Goal: Answer question/provide support

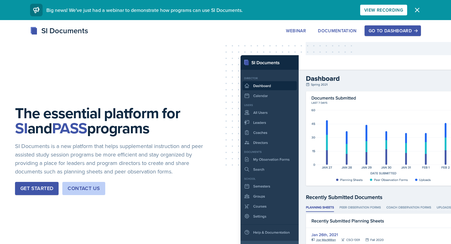
click at [373, 34] on button "Go to Dashboard" at bounding box center [393, 30] width 56 height 11
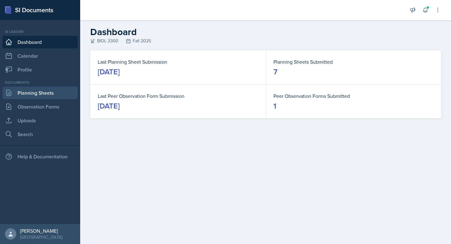
click at [33, 97] on link "Planning Sheets" at bounding box center [40, 92] width 75 height 13
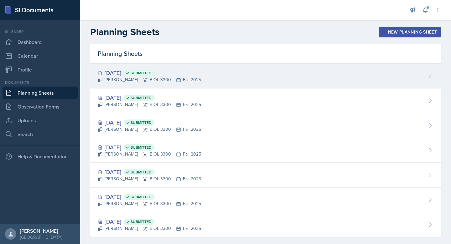
click at [136, 75] on div "[DATE] Submitted" at bounding box center [149, 73] width 103 height 8
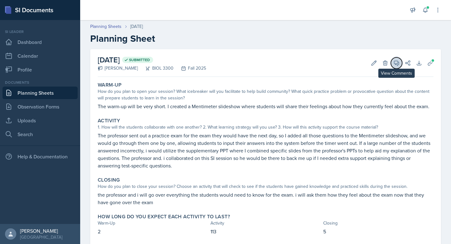
click at [392, 64] on button "View Comments" at bounding box center [396, 62] width 11 height 11
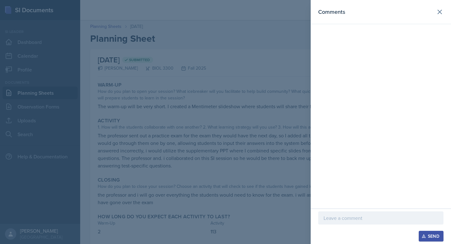
click at [279, 90] on div at bounding box center [225, 122] width 451 height 244
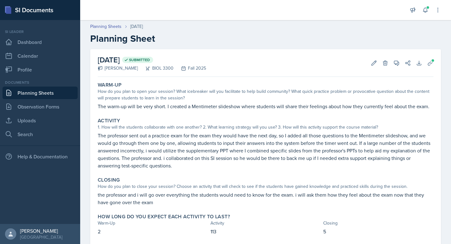
click at [27, 99] on link "Planning Sheets" at bounding box center [40, 92] width 75 height 13
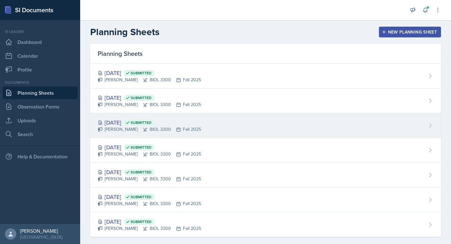
click at [131, 125] on div "[DATE] Submitted" at bounding box center [149, 122] width 103 height 8
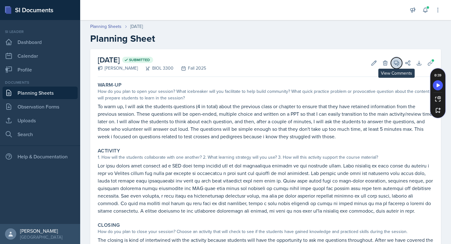
click at [396, 66] on button "View Comments" at bounding box center [396, 62] width 11 height 11
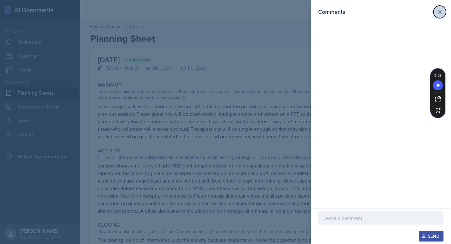
click at [439, 13] on icon at bounding box center [440, 12] width 8 height 8
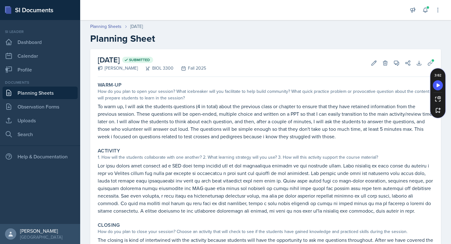
click at [31, 93] on link "Planning Sheets" at bounding box center [40, 92] width 75 height 13
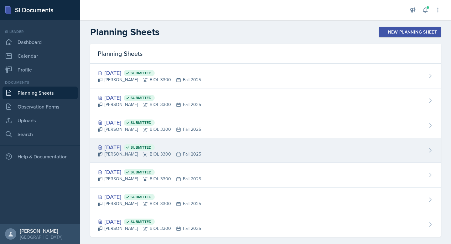
click at [128, 155] on div "[PERSON_NAME] BIOL 3300 Fall 2025" at bounding box center [149, 154] width 103 height 7
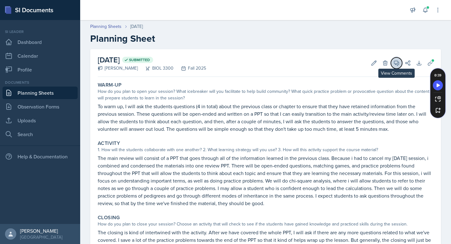
click at [396, 63] on icon at bounding box center [396, 63] width 6 height 6
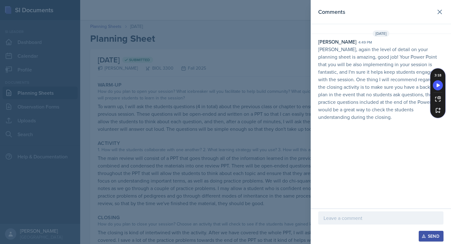
click at [355, 221] on p at bounding box center [381, 218] width 115 height 8
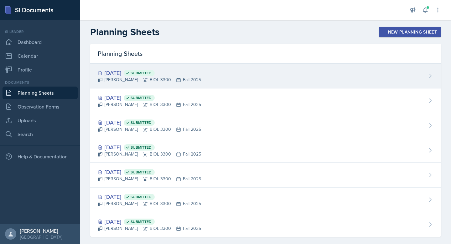
click at [195, 85] on div "[DATE] Submitted [PERSON_NAME] BIOL 3300 Fall 2025" at bounding box center [265, 76] width 351 height 25
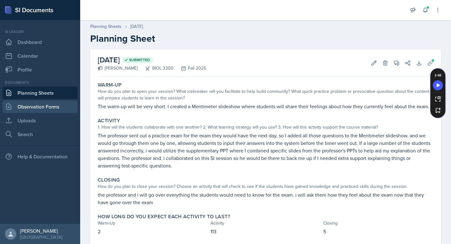
click at [27, 111] on link "Observation Forms" at bounding box center [40, 106] width 75 height 13
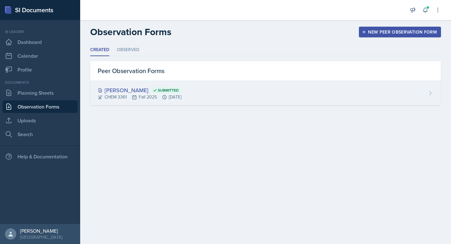
click at [338, 95] on div "[PERSON_NAME] Submitted CHEM 3361 Fall 2025 [DATE]" at bounding box center [265, 93] width 351 height 24
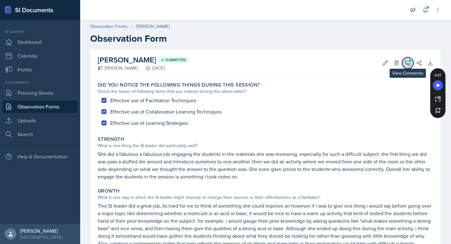
click at [408, 61] on span at bounding box center [409, 60] width 3 height 3
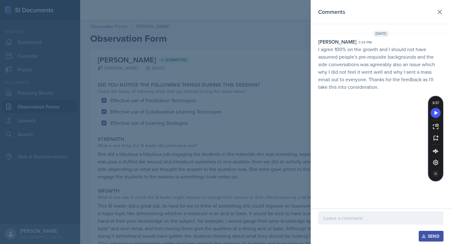
drag, startPoint x: 439, startPoint y: 71, endPoint x: 439, endPoint y: 98, distance: 27.3
click at [439, 98] on div "3 : 57 1.0 ×" at bounding box center [435, 138] width 15 height 85
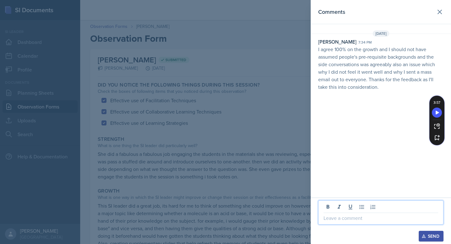
click at [343, 217] on p at bounding box center [381, 218] width 115 height 8
click at [229, 200] on div at bounding box center [225, 122] width 451 height 244
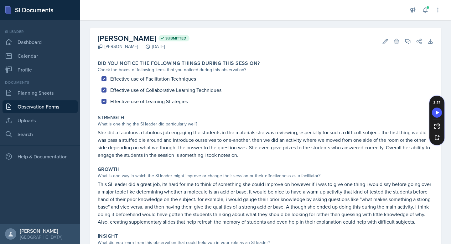
scroll to position [17, 0]
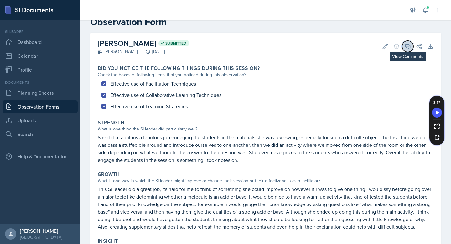
click at [403, 46] on button "View Comments" at bounding box center [407, 46] width 11 height 11
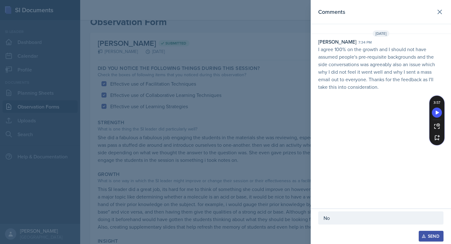
click at [344, 217] on p "No" at bounding box center [381, 218] width 115 height 8
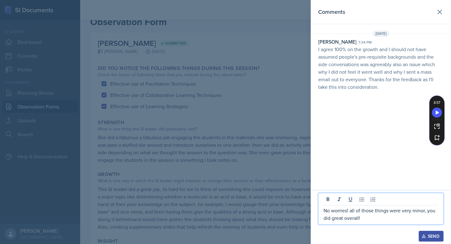
click at [348, 212] on p "No worries! all of those things were very minor, you did great overall!" at bounding box center [381, 213] width 115 height 15
click at [381, 215] on p "No worries, all of those things were very minor, you did great overall!" at bounding box center [381, 213] width 115 height 15
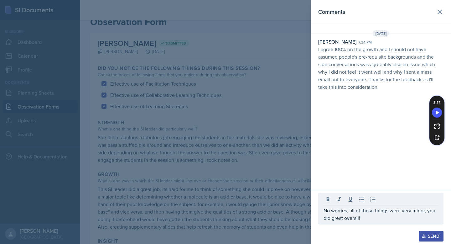
click at [430, 234] on div "Send" at bounding box center [431, 235] width 17 height 5
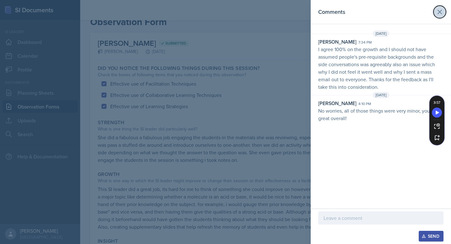
click at [442, 7] on button at bounding box center [439, 12] width 13 height 13
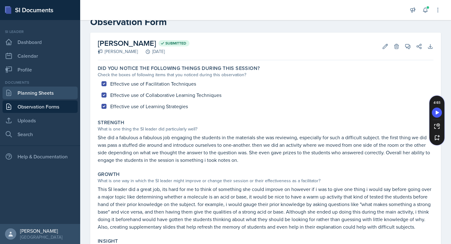
click at [58, 92] on link "Planning Sheets" at bounding box center [40, 92] width 75 height 13
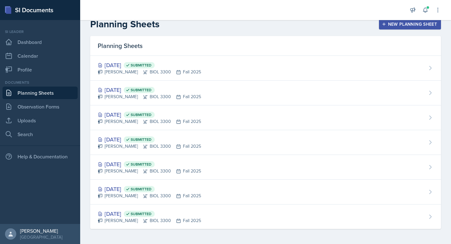
click at [391, 23] on div "New Planning Sheet" at bounding box center [410, 24] width 54 height 5
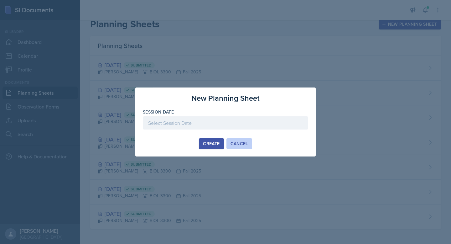
click at [231, 143] on div "Cancel" at bounding box center [240, 143] width 18 height 5
